Goal: Transaction & Acquisition: Book appointment/travel/reservation

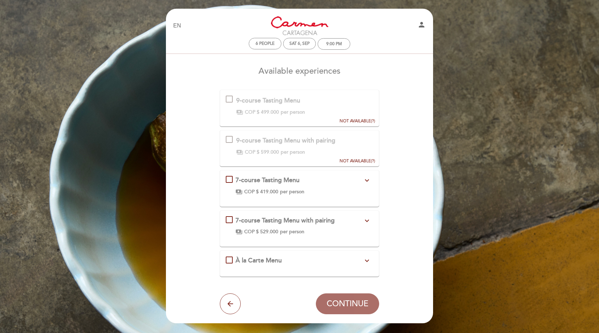
scroll to position [7, 0]
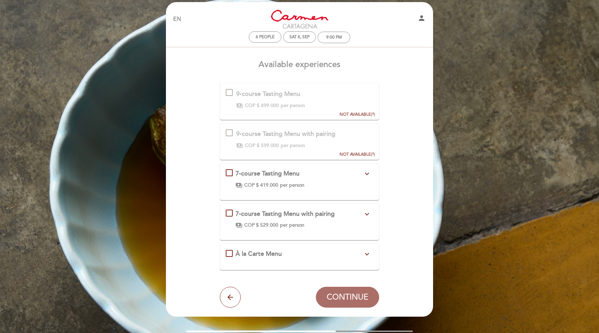
click at [230, 254] on div "À la Carte Menu expand_more" at bounding box center [300, 254] width 148 height 9
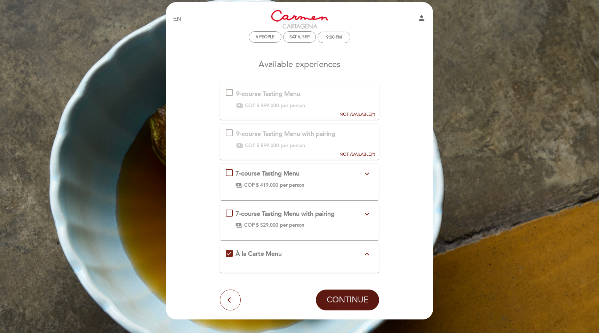
click at [343, 297] on span "CONTINUE" at bounding box center [348, 301] width 42 height 10
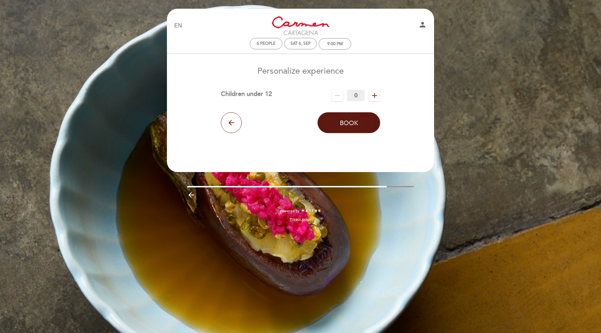
click at [347, 119] on button "Book" at bounding box center [349, 122] width 63 height 21
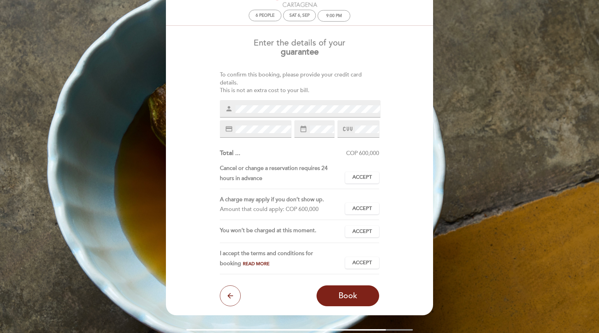
scroll to position [31, 0]
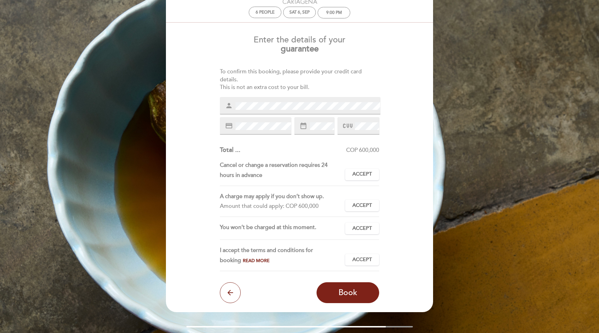
click at [380, 65] on div "Enter the details of your guarantee To confirm this booking, please provide you…" at bounding box center [300, 167] width 258 height 274
drag, startPoint x: 340, startPoint y: 148, endPoint x: 376, endPoint y: 151, distance: 36.0
click at [375, 151] on div "COP 600,000" at bounding box center [310, 151] width 139 height 8
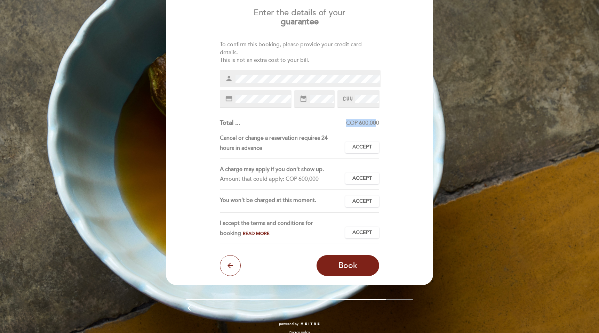
scroll to position [62, 0]
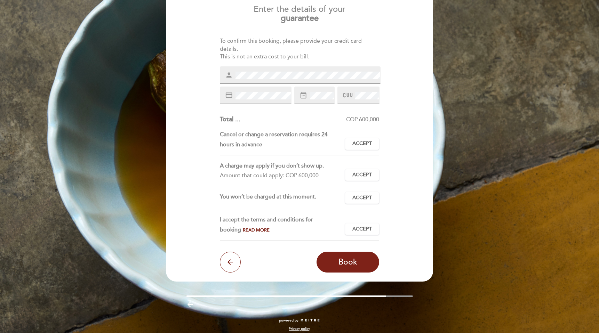
click at [310, 122] on div "COP 600,000" at bounding box center [310, 120] width 139 height 8
click at [243, 232] on span "Read more" at bounding box center [256, 231] width 27 height 6
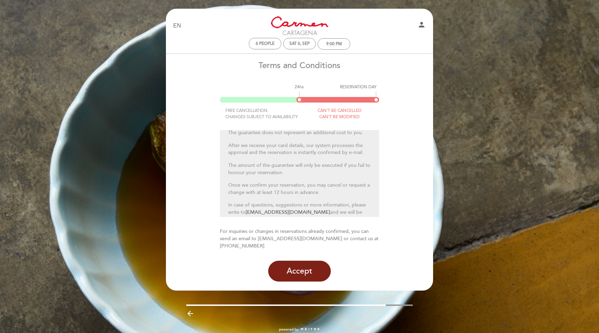
scroll to position [63, 0]
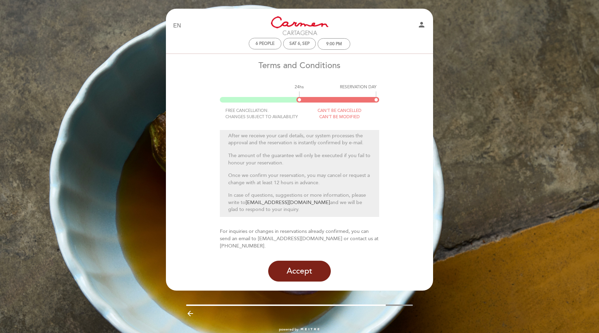
click at [190, 310] on icon "arrow_backward" at bounding box center [190, 314] width 8 height 8
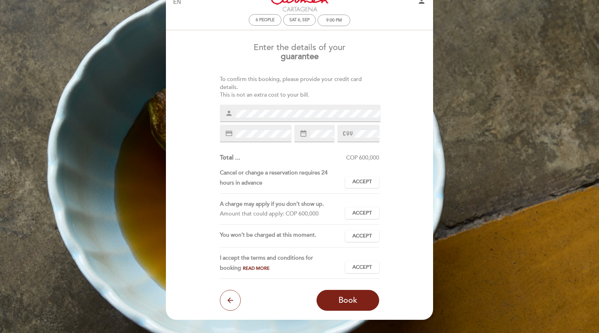
scroll to position [18, 0]
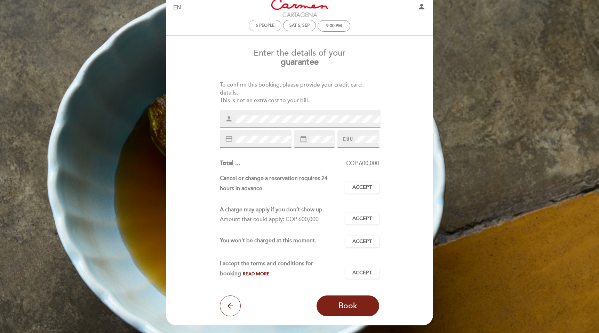
click at [243, 273] on span "Read more" at bounding box center [256, 275] width 27 height 6
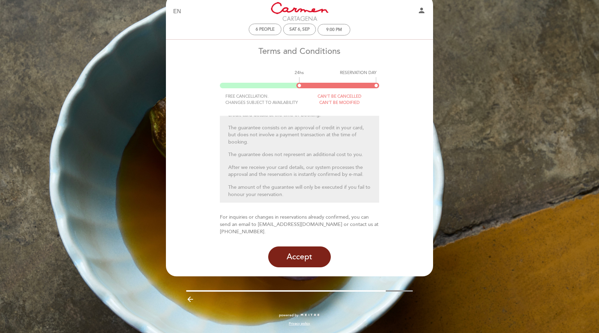
scroll to position [0, 0]
click at [190, 300] on icon "arrow_backward" at bounding box center [190, 300] width 8 height 8
